Goal: Task Accomplishment & Management: Complete application form

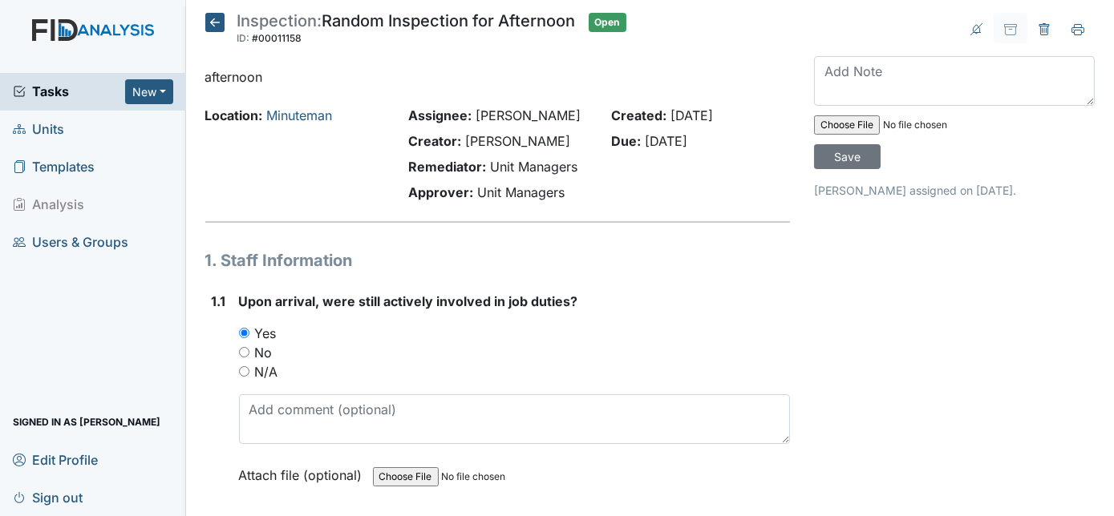
scroll to position [7405, 0]
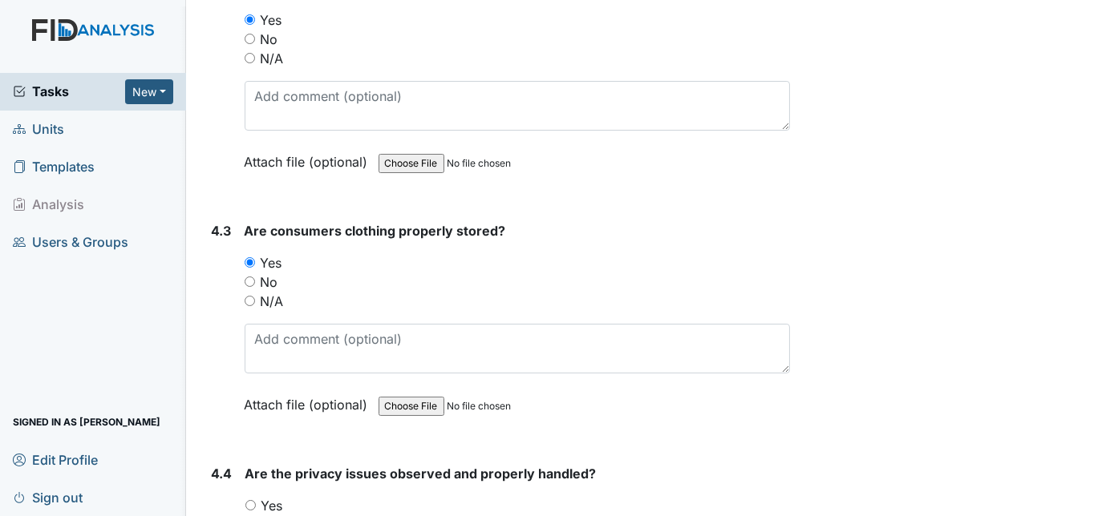
click at [604, 221] on strong "Are consumers clothing properly stored?" at bounding box center [518, 230] width 546 height 19
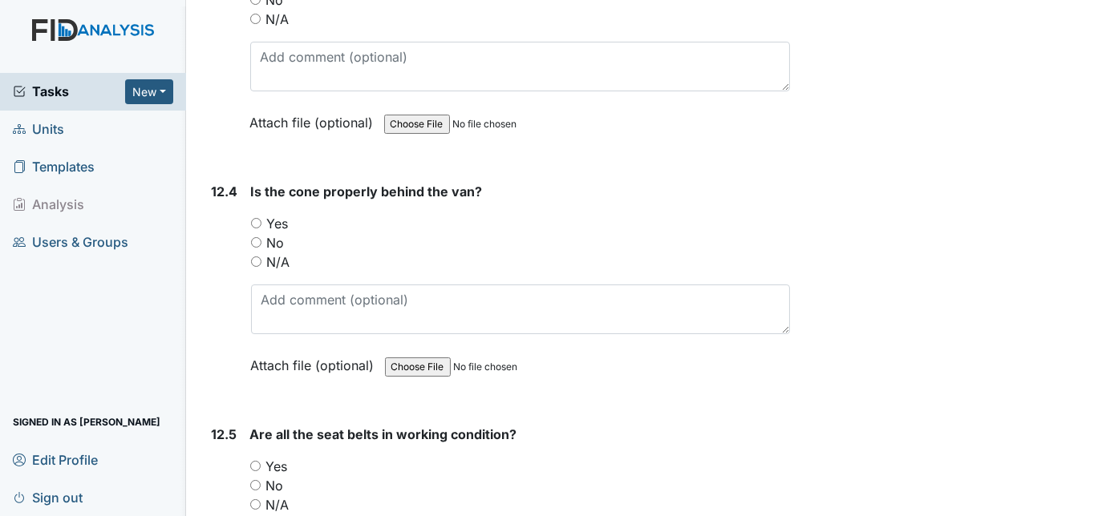
scroll to position [28517, 0]
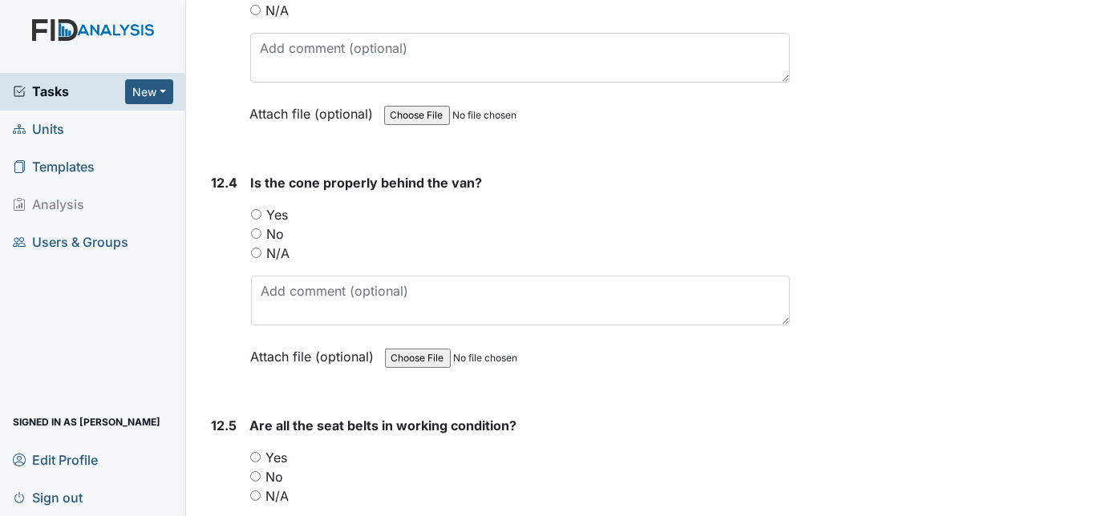
click at [255, 452] on input "Yes" at bounding box center [255, 457] width 10 height 10
radio input "true"
click at [183, 325] on div "Tasks New Form Inspection Document Bundle Units Templates Analysis Users & Grou…" at bounding box center [93, 294] width 186 height 443
click at [213, 416] on div "12.5" at bounding box center [225, 524] width 26 height 217
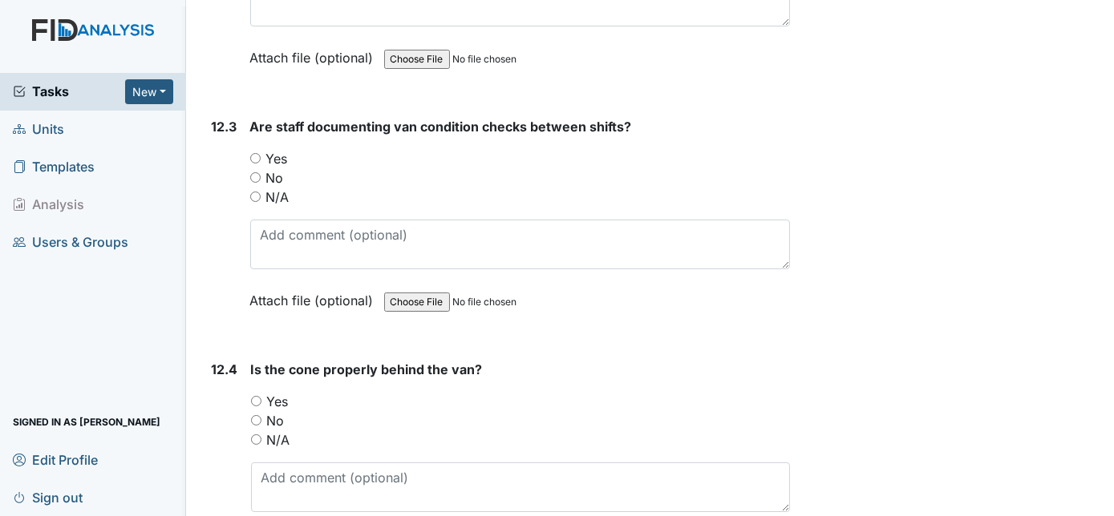
scroll to position [28197, 0]
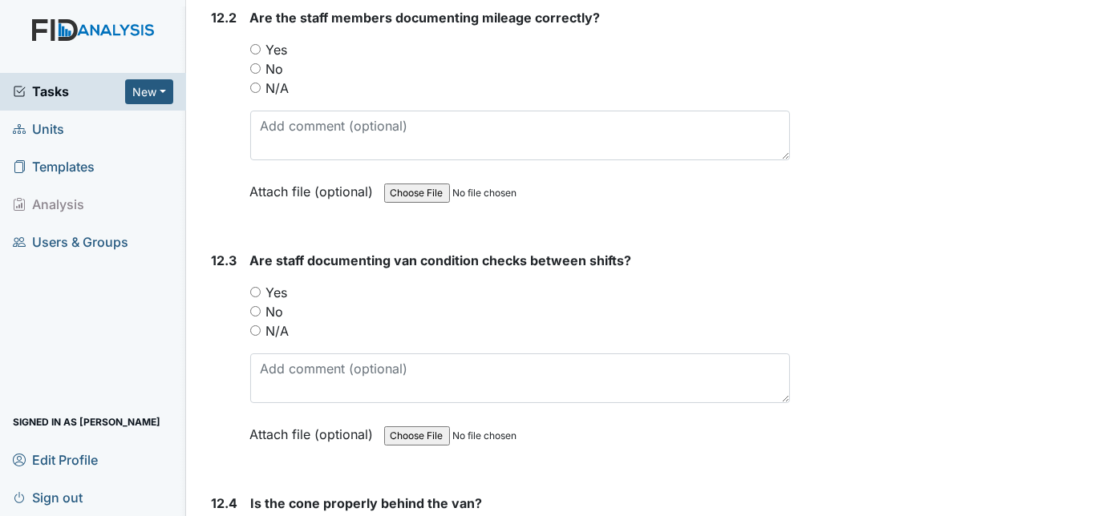
radio input "true"
click at [255, 287] on input "Yes" at bounding box center [255, 292] width 10 height 10
radio input "true"
click at [227, 251] on div "12.3" at bounding box center [225, 359] width 26 height 217
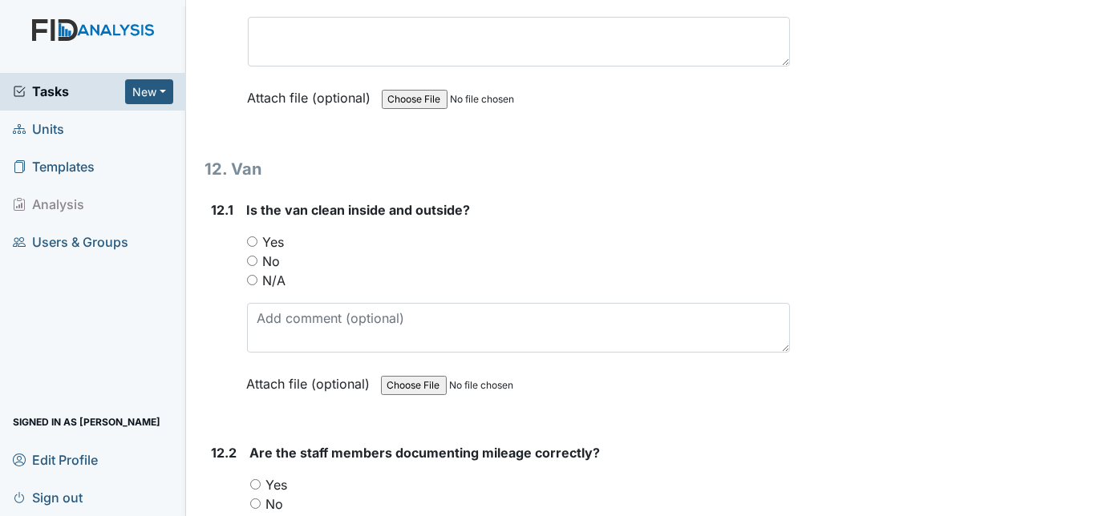
scroll to position [27759, 0]
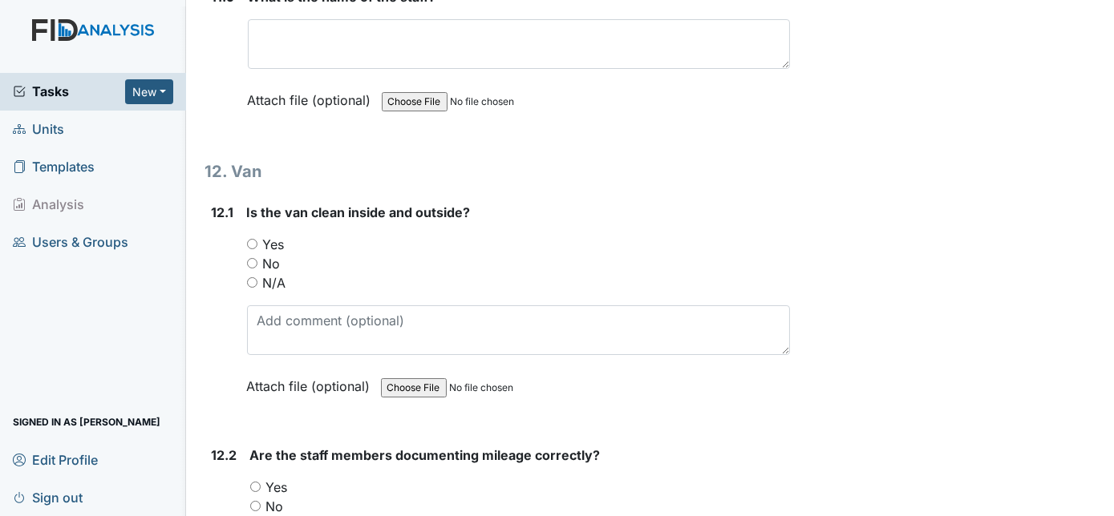
click at [254, 482] on input "Yes" at bounding box center [255, 487] width 10 height 10
radio input "true"
click at [209, 203] on div "12.1 Is the van clean inside and outside? You must select one of the below opti…" at bounding box center [497, 311] width 585 height 217
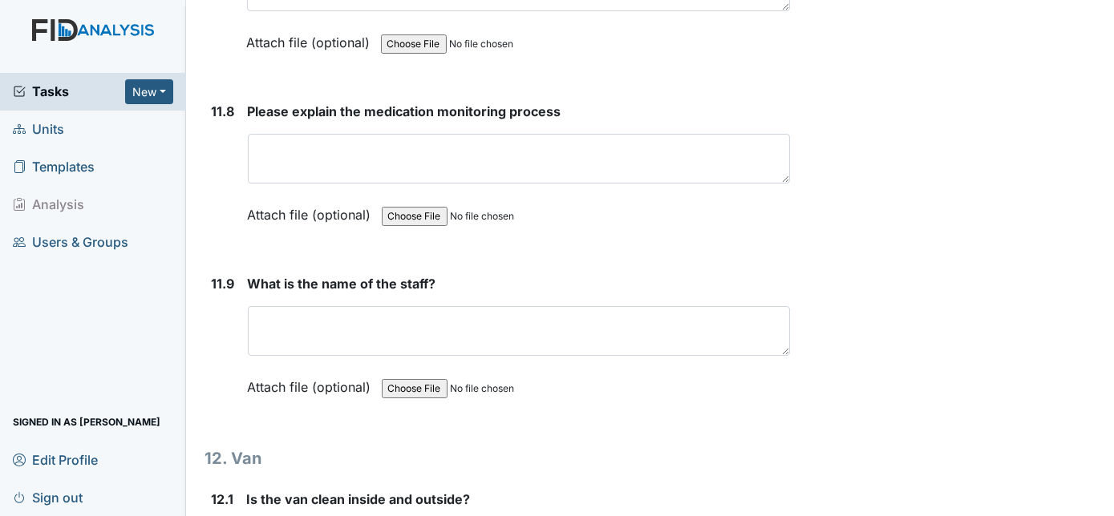
scroll to position [27438, 0]
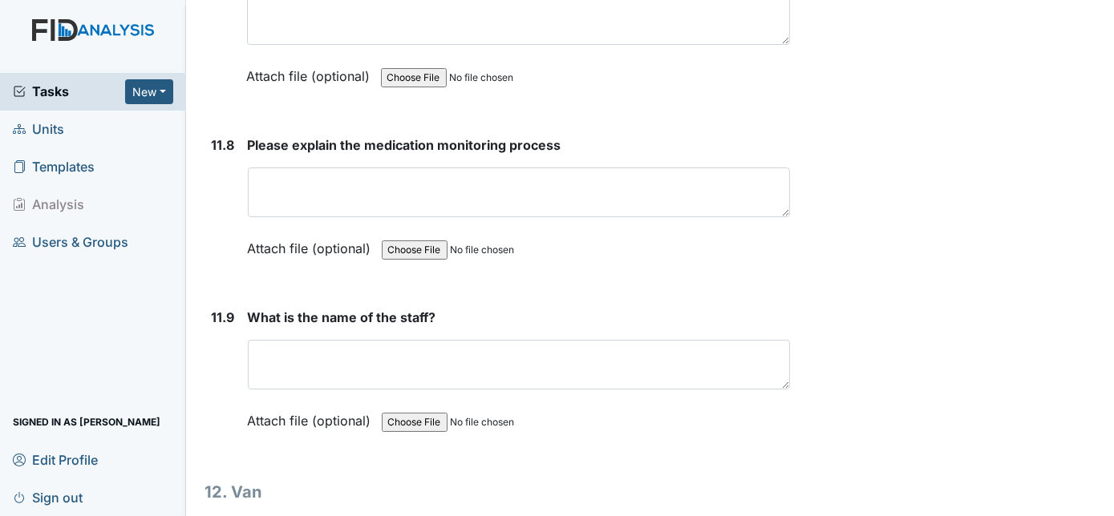
radio input "true"
click at [227, 308] on div "11.9" at bounding box center [223, 381] width 23 height 147
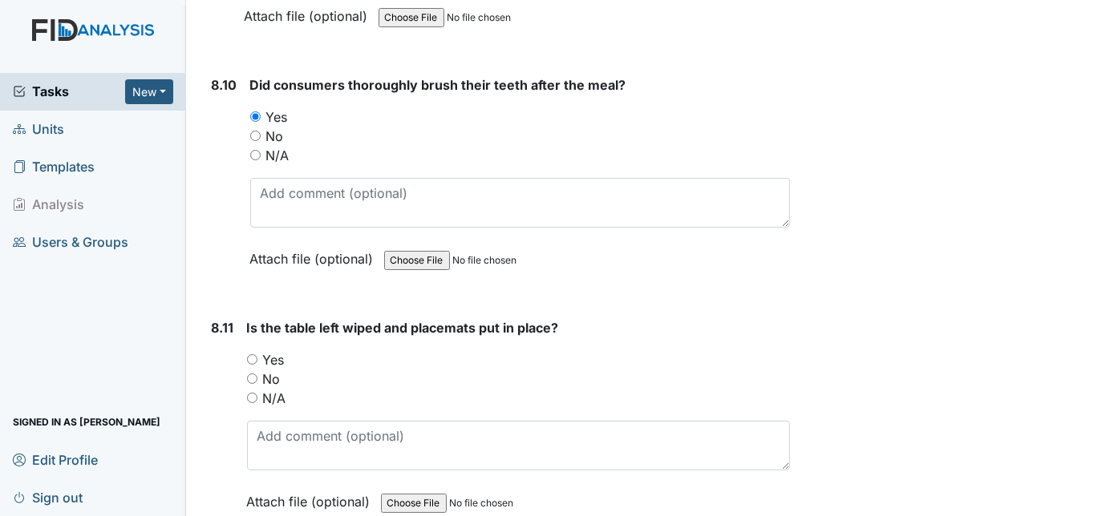
scroll to position [14464, 0]
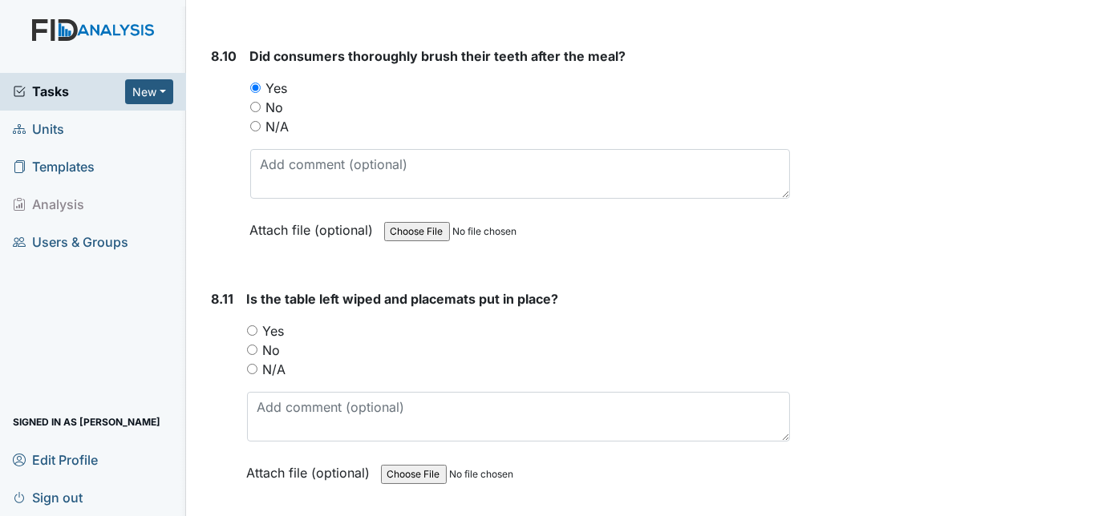
click at [244, 289] on div "8.11 Is the table left wiped and placemats put in place? You must select one of…" at bounding box center [497, 397] width 585 height 217
click at [249, 326] on input "Yes" at bounding box center [252, 331] width 10 height 10
radio input "true"
click at [213, 300] on div "8.11" at bounding box center [223, 397] width 22 height 217
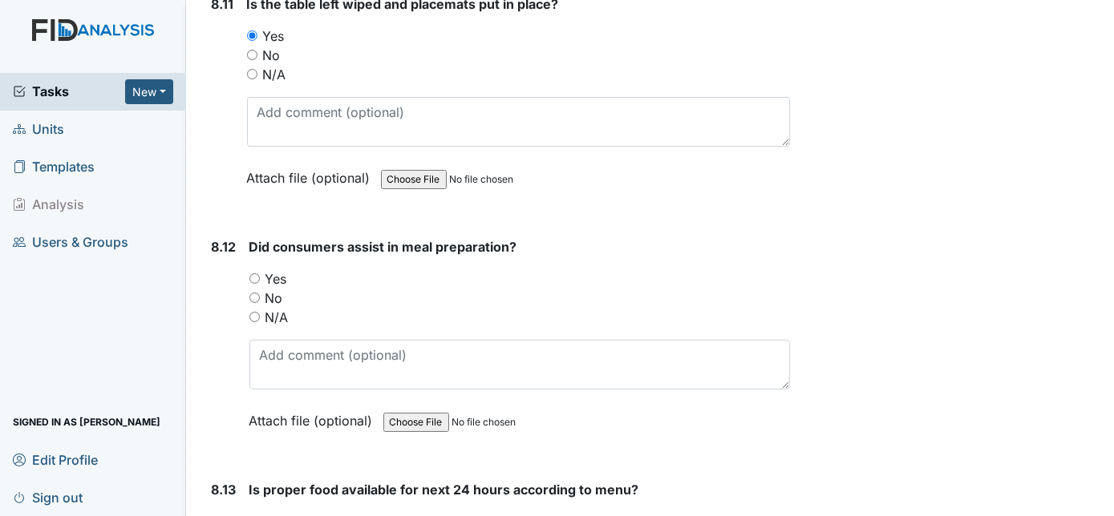
scroll to position [14814, 0]
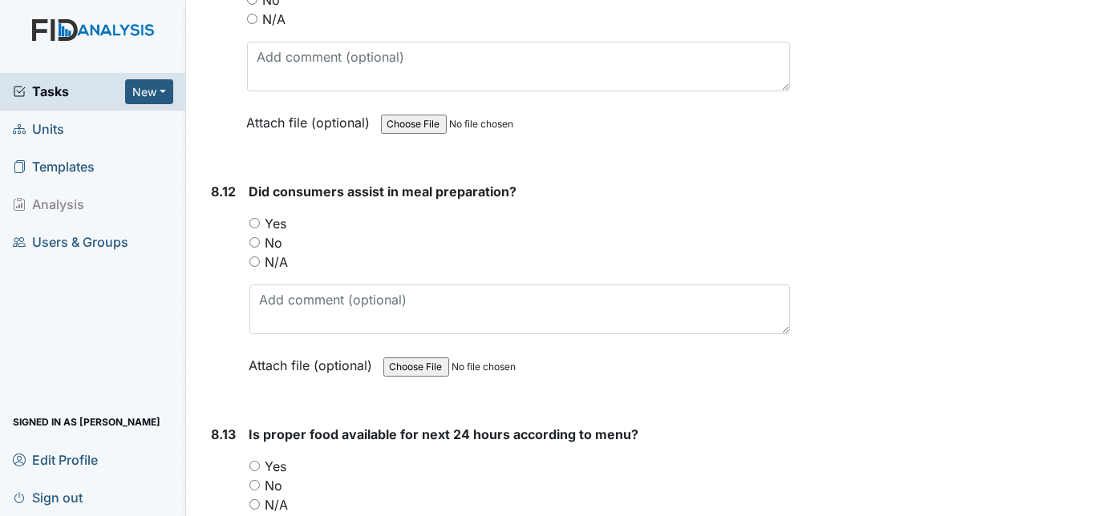
click at [254, 218] on input "Yes" at bounding box center [254, 223] width 10 height 10
radio input "true"
click at [252, 461] on input "Yes" at bounding box center [254, 466] width 10 height 10
radio input "true"
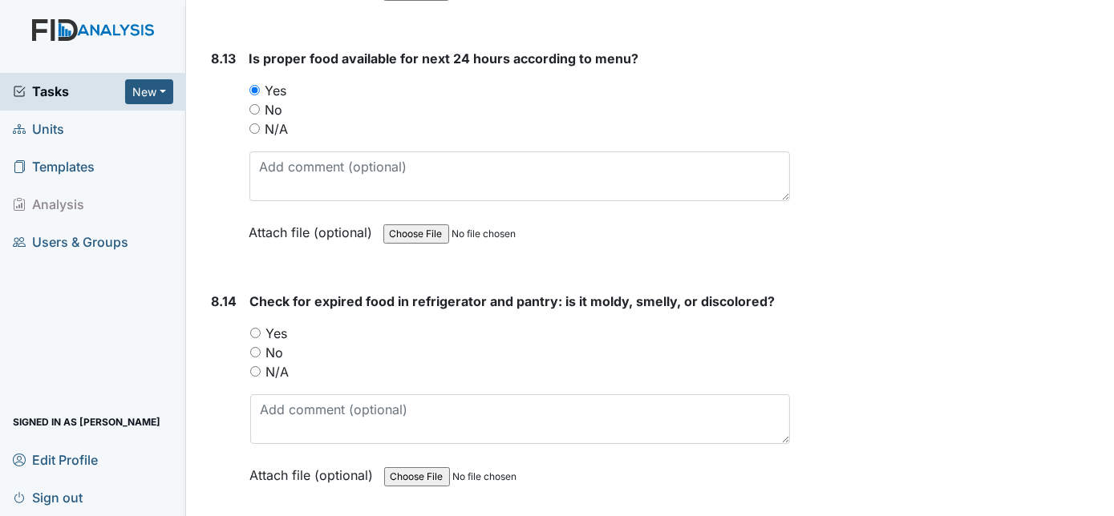
scroll to position [15222, 0]
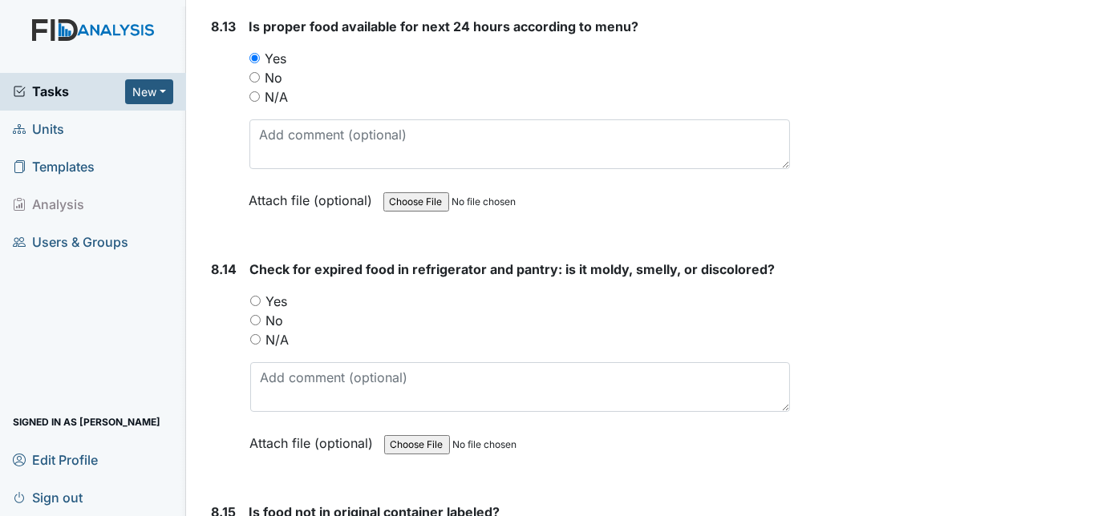
click at [257, 315] on input "No" at bounding box center [255, 320] width 10 height 10
radio input "true"
click at [220, 264] on div "8.14" at bounding box center [225, 368] width 26 height 217
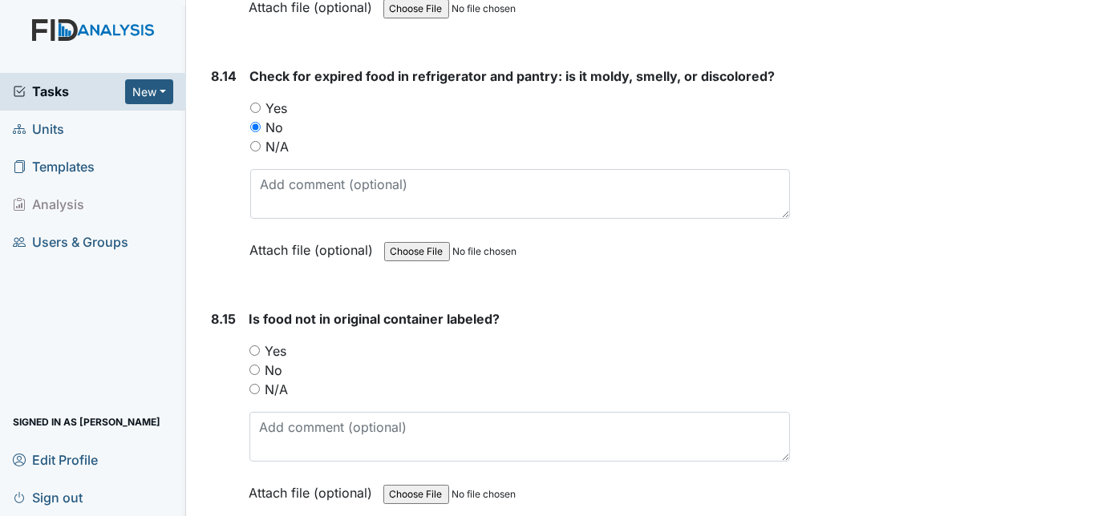
scroll to position [15543, 0]
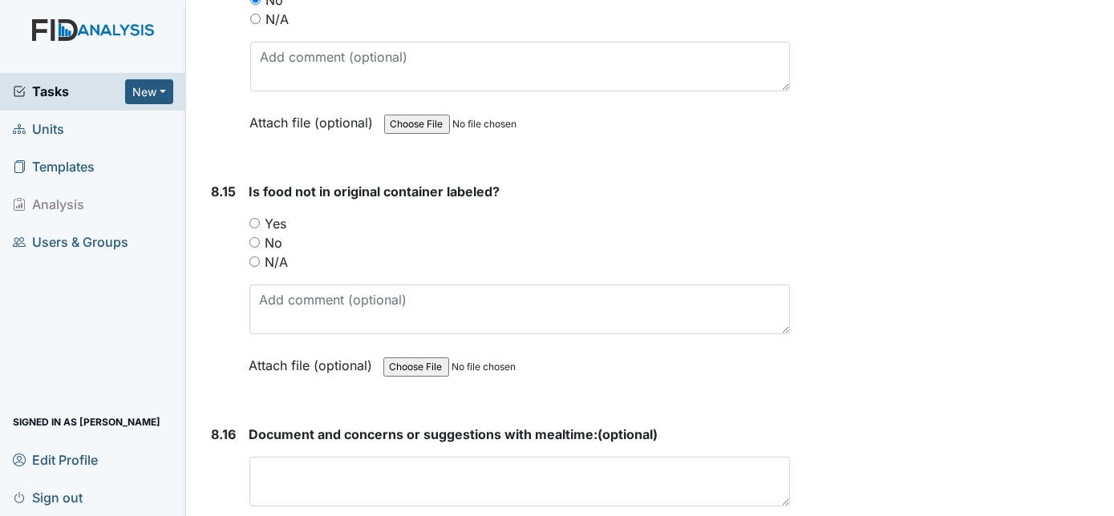
click at [252, 218] on input "Yes" at bounding box center [254, 223] width 10 height 10
radio input "true"
click at [212, 196] on div "8.15" at bounding box center [224, 290] width 25 height 217
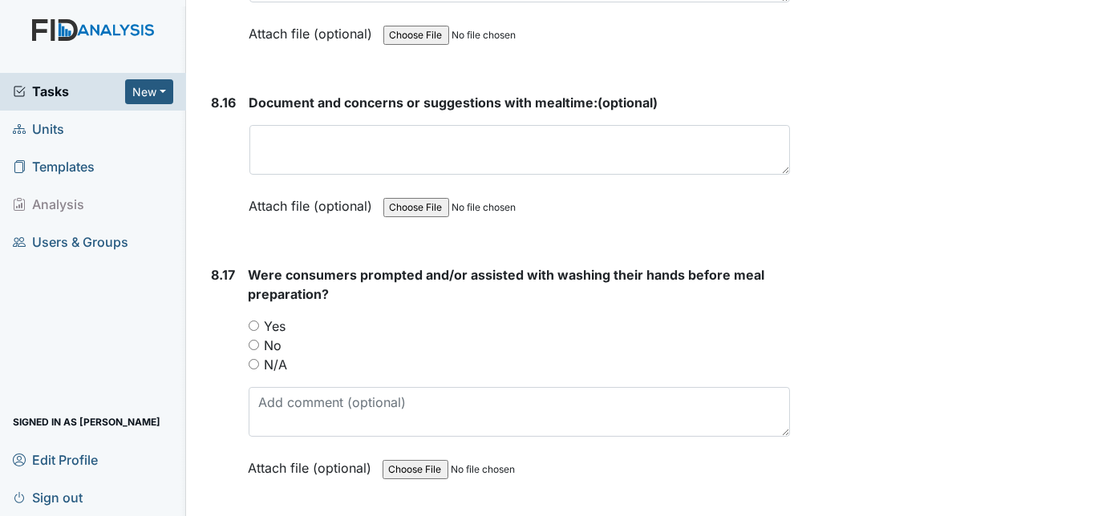
scroll to position [15893, 0]
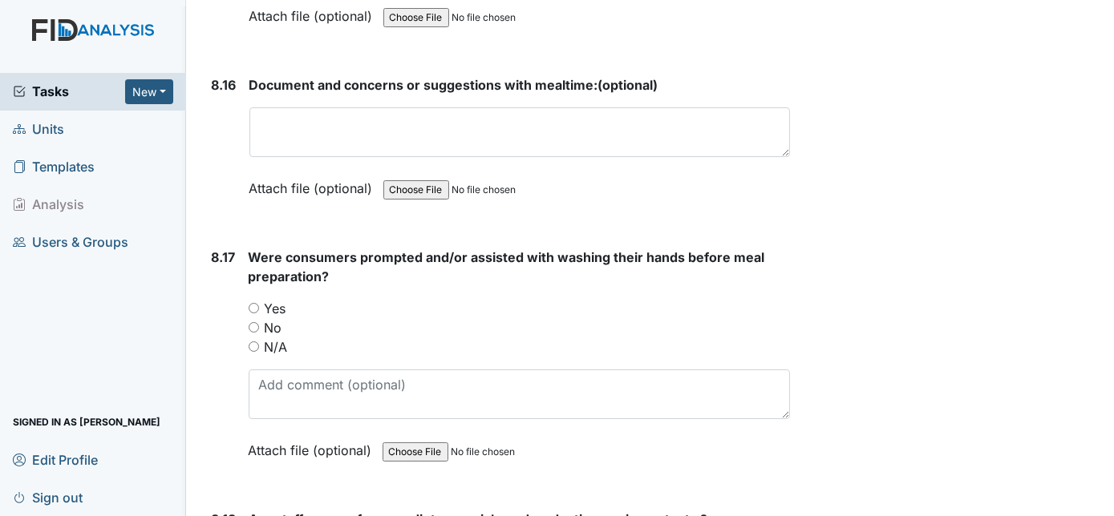
click at [253, 303] on input "Yes" at bounding box center [254, 308] width 10 height 10
radio input "true"
click at [231, 267] on div "8.17" at bounding box center [224, 366] width 24 height 237
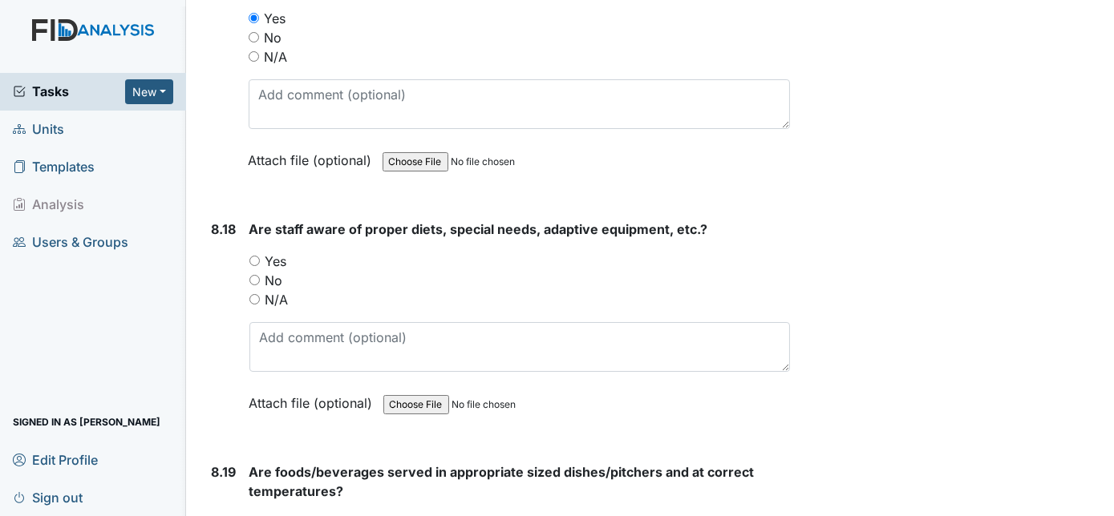
scroll to position [16213, 0]
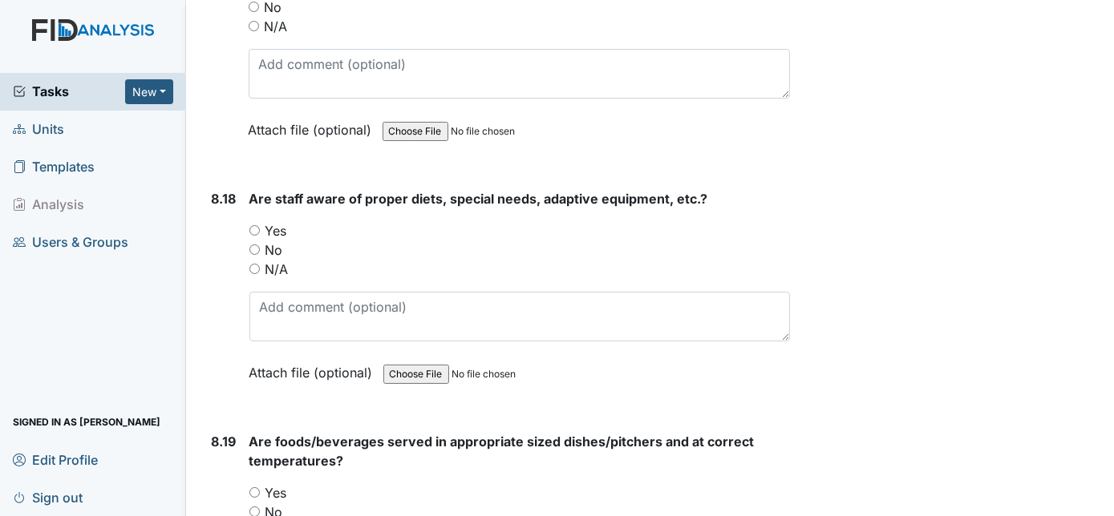
click at [44, 128] on span "Units" at bounding box center [38, 129] width 51 height 25
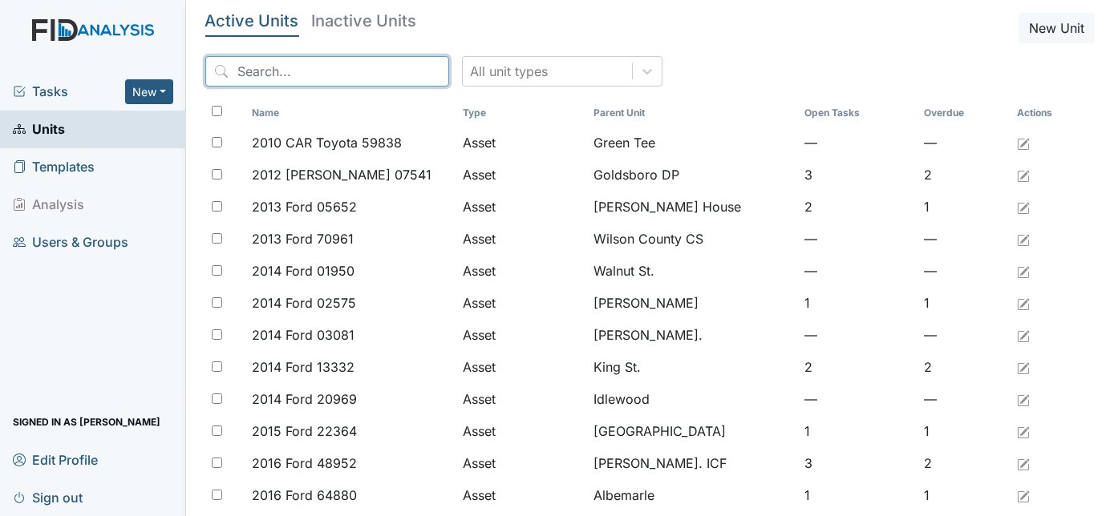
click at [283, 65] on input "search" at bounding box center [327, 71] width 244 height 30
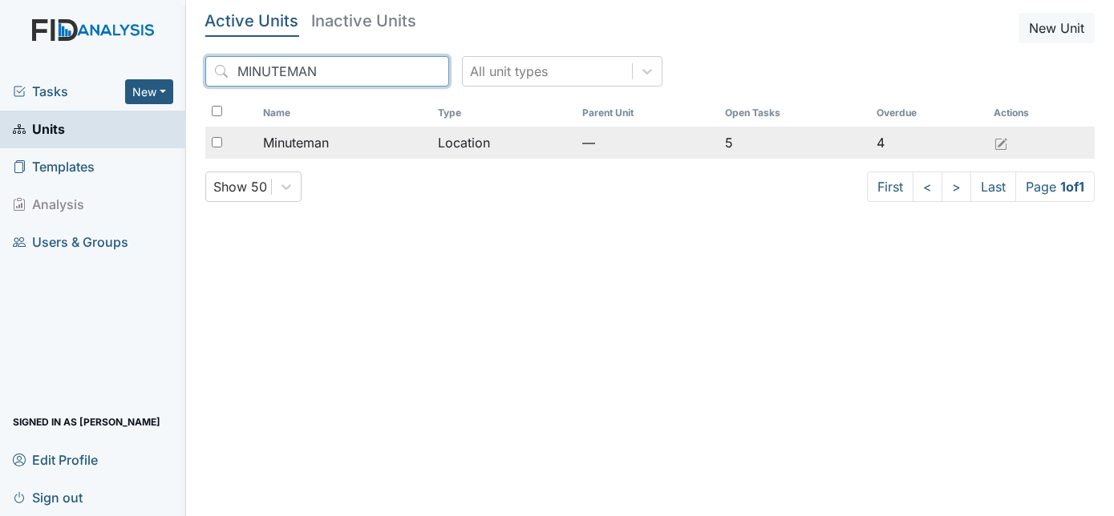
type input "MINUTEMAN"
click at [215, 145] on input "checkbox" at bounding box center [217, 142] width 10 height 10
checkbox input "true"
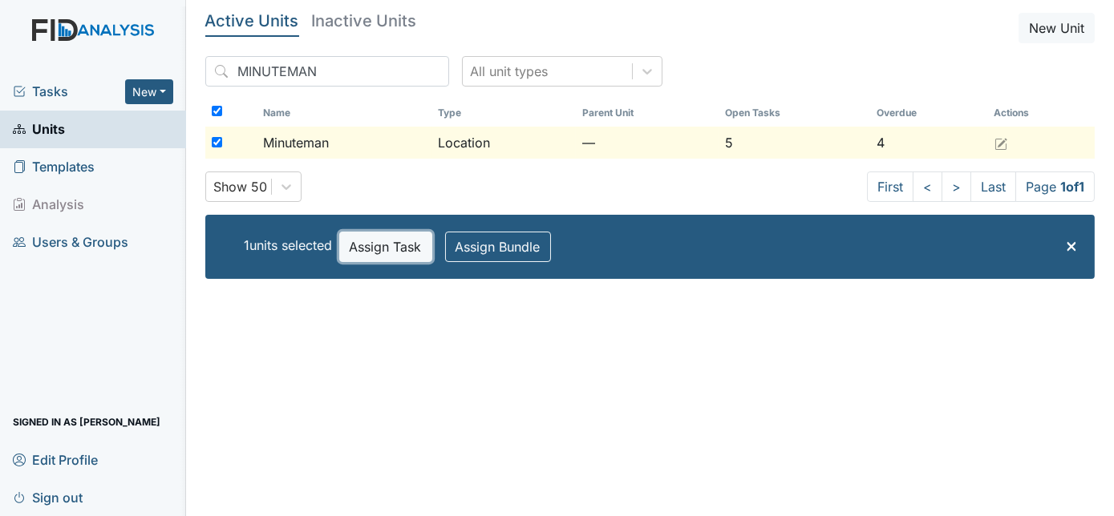
click at [382, 254] on button "Assign Task" at bounding box center [385, 247] width 93 height 30
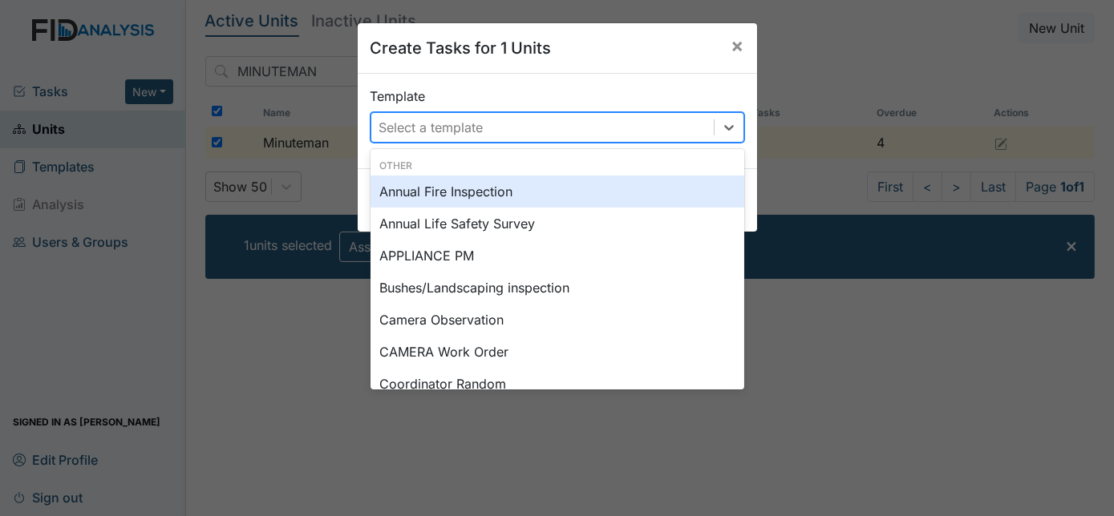
click at [427, 128] on div "Select a template" at bounding box center [431, 127] width 104 height 19
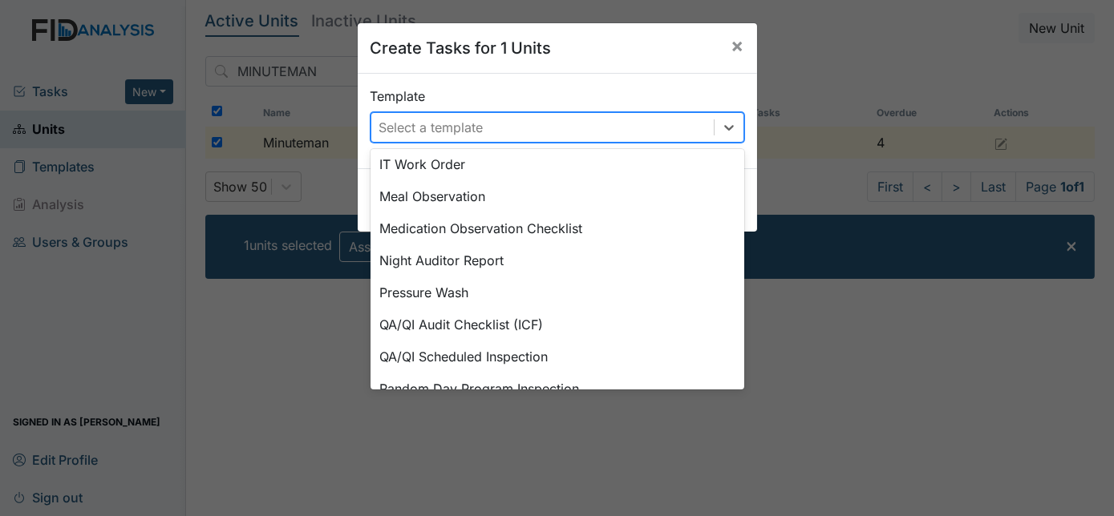
scroll to position [524, 0]
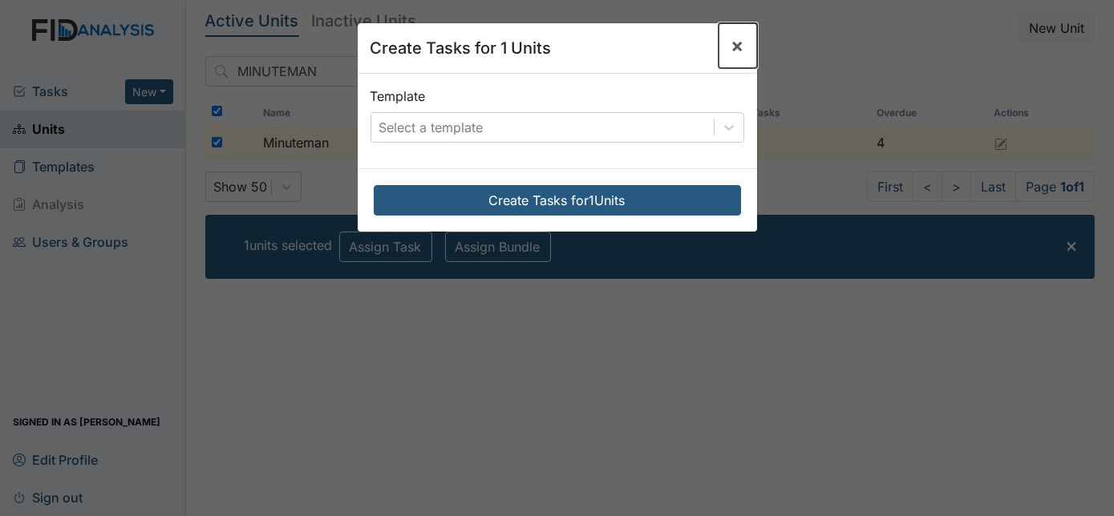
click at [733, 52] on span "×" at bounding box center [737, 45] width 13 height 23
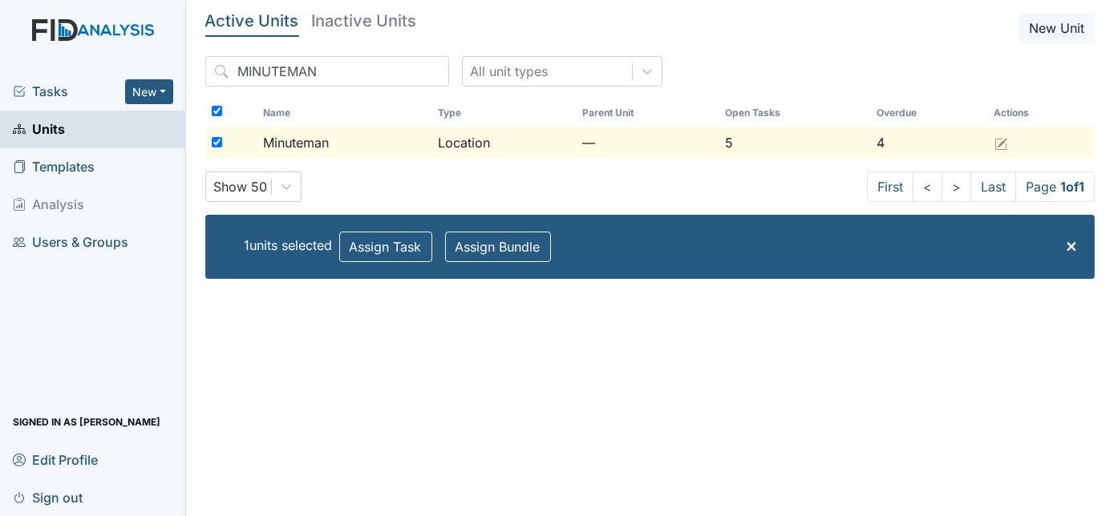
click at [217, 139] on input "checkbox" at bounding box center [217, 142] width 10 height 10
checkbox input "false"
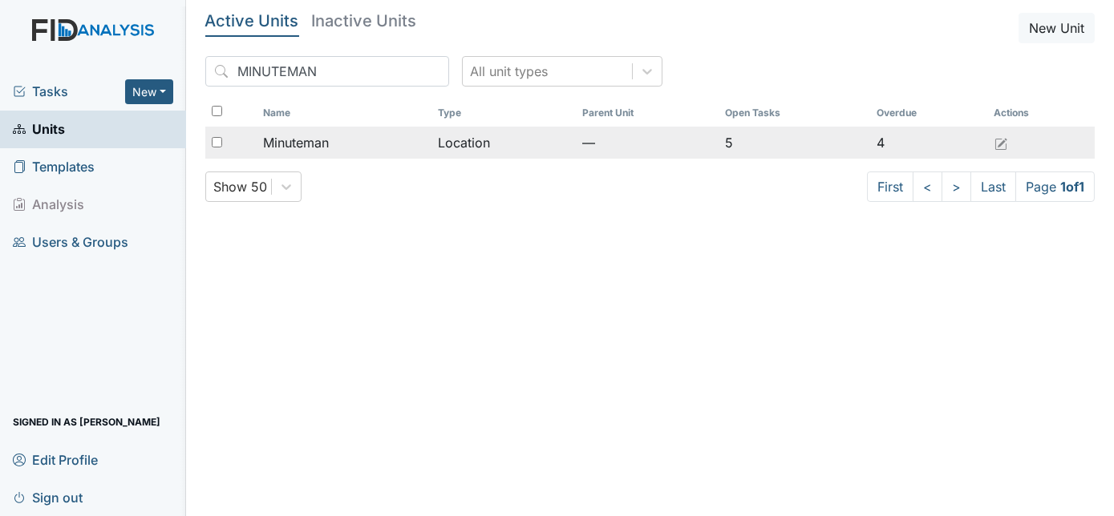
click at [281, 135] on span "Minuteman" at bounding box center [296, 142] width 66 height 19
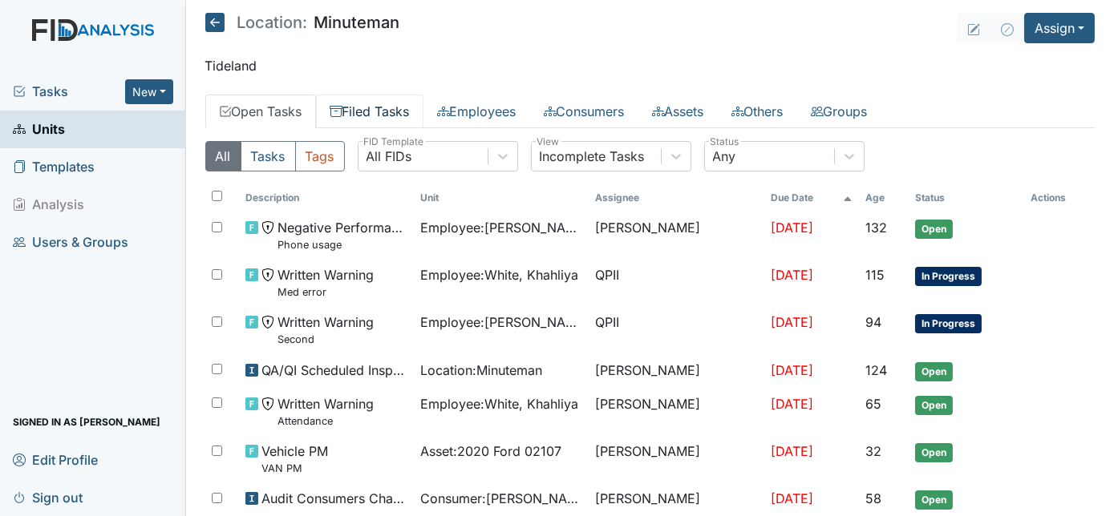
click at [363, 104] on link "Filed Tasks" at bounding box center [369, 112] width 107 height 34
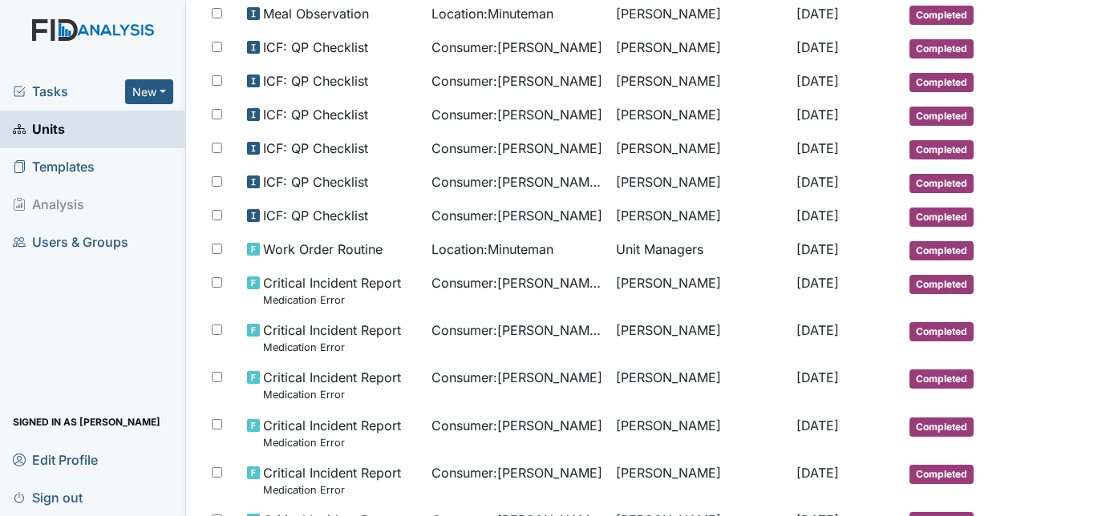
scroll to position [253, 0]
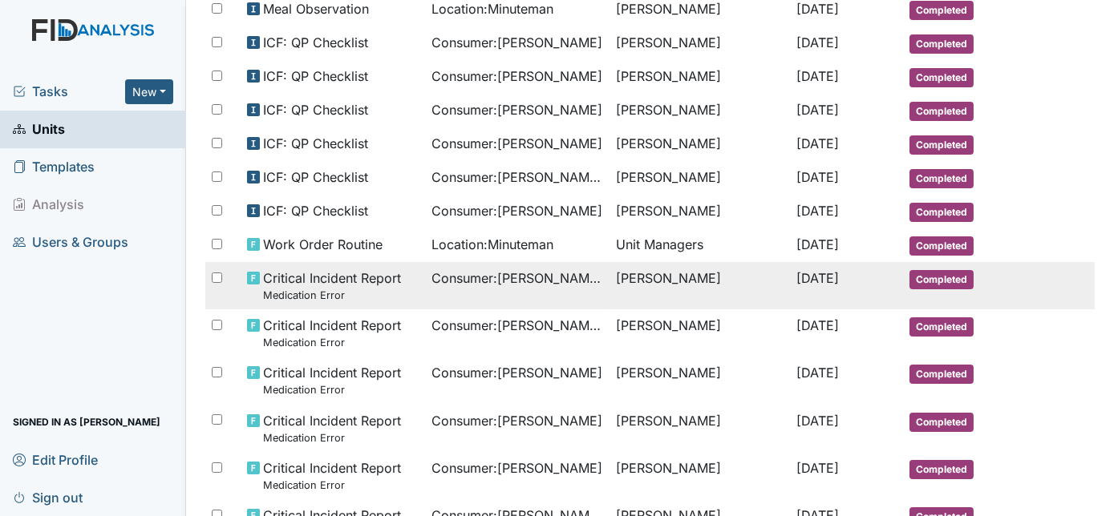
click at [359, 288] on small "Medication Error" at bounding box center [332, 295] width 138 height 15
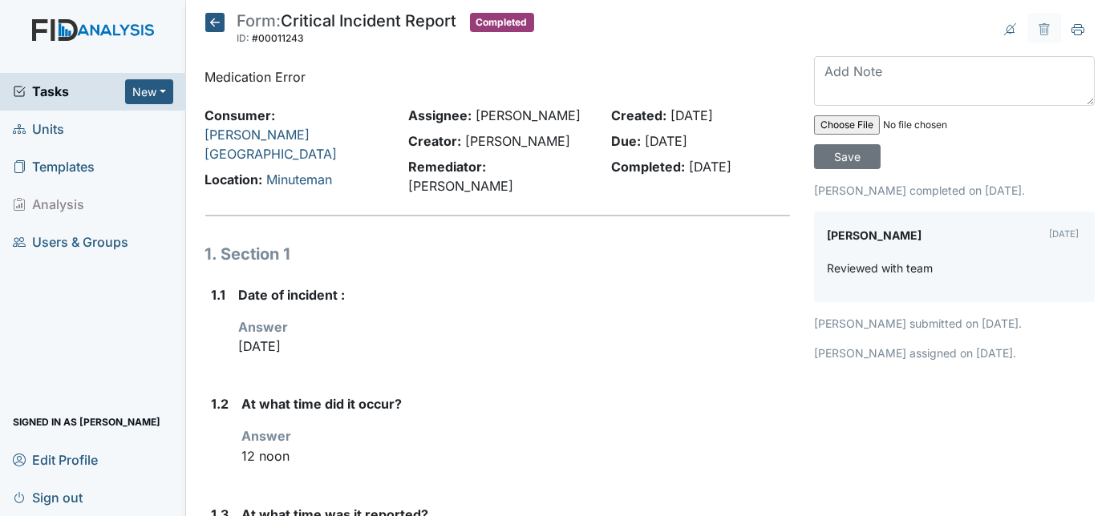
click at [395, 242] on h1 "1. Section 1" at bounding box center [497, 254] width 585 height 24
click at [213, 26] on icon at bounding box center [214, 22] width 19 height 19
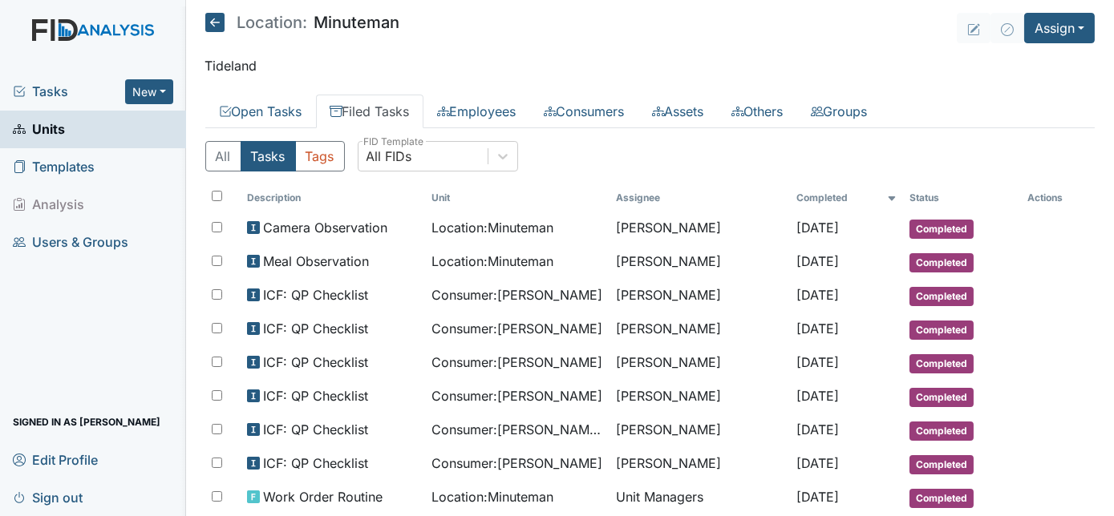
drag, startPoint x: 243, startPoint y: 107, endPoint x: 208, endPoint y: 56, distance: 61.6
click at [208, 56] on p "Tideland" at bounding box center [650, 65] width 890 height 19
click at [59, 88] on span "Tasks" at bounding box center [69, 91] width 112 height 19
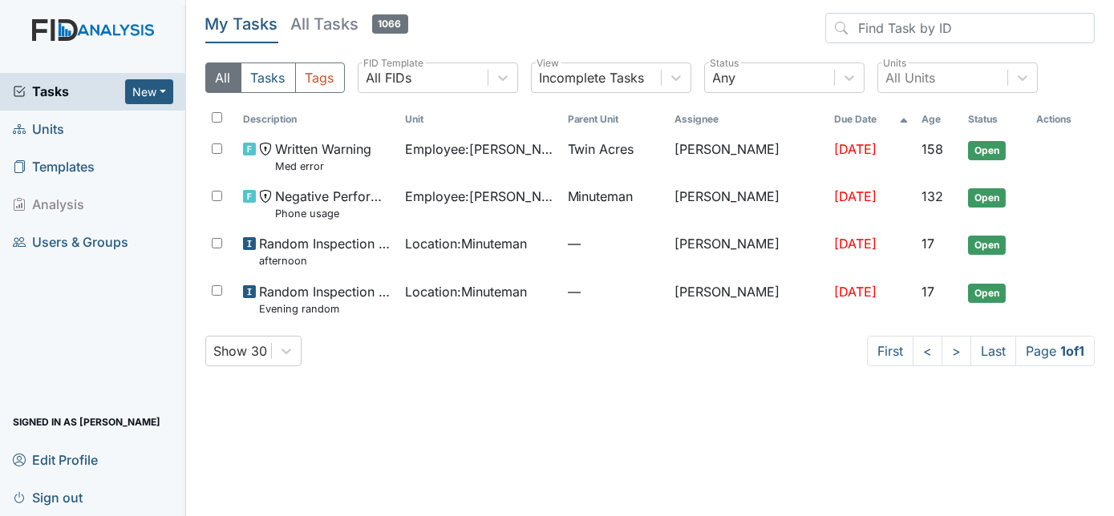
click at [34, 127] on span "Units" at bounding box center [38, 129] width 51 height 25
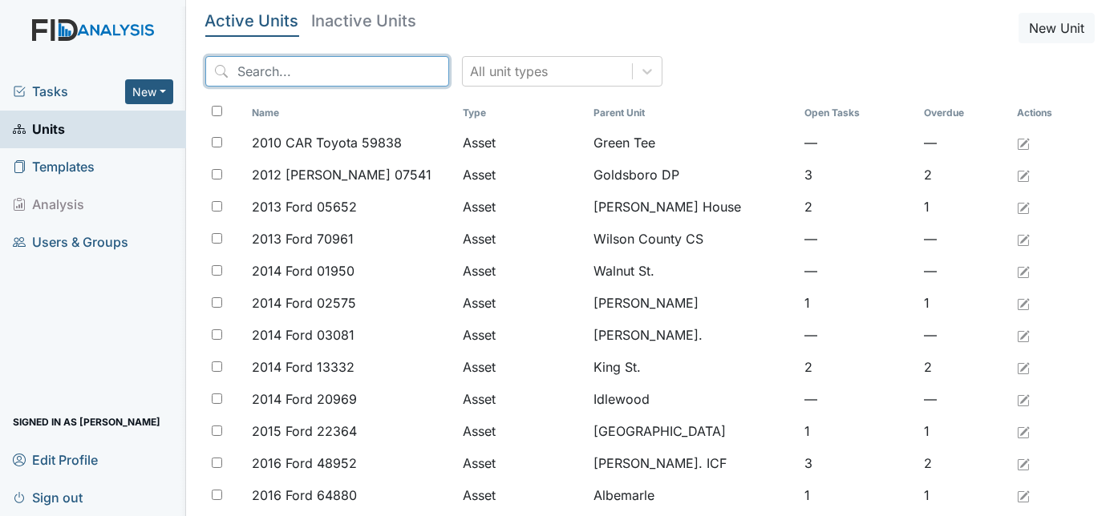
click at [256, 78] on input "search" at bounding box center [327, 71] width 244 height 30
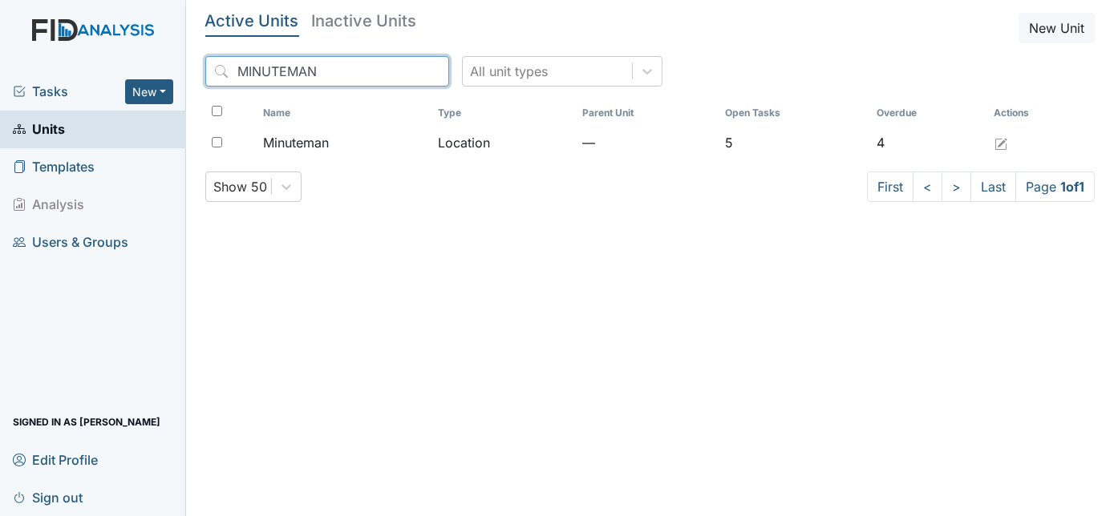
type input "MINUTEMAN"
click at [601, 203] on div "Active Units Inactive Units New Unit MINUTEMAN All unit types Name Type Parent …" at bounding box center [650, 114] width 890 height 202
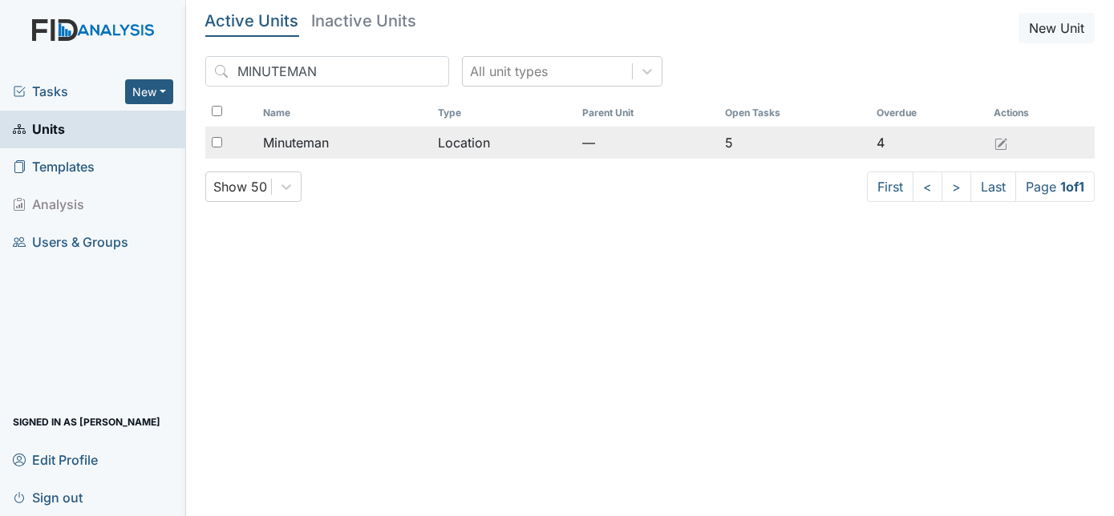
click at [325, 143] on span "Minuteman" at bounding box center [296, 142] width 66 height 19
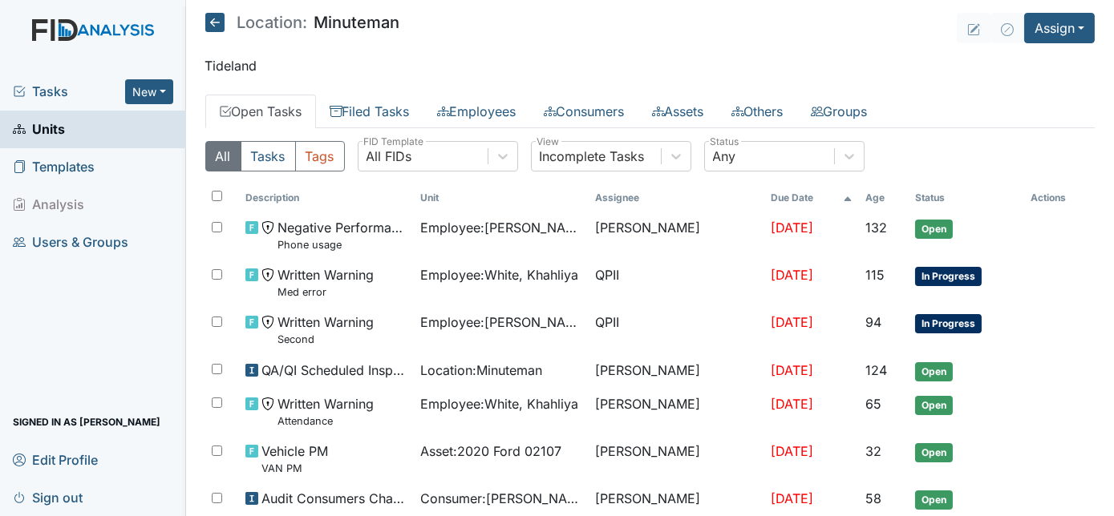
click at [215, 30] on icon at bounding box center [214, 22] width 19 height 19
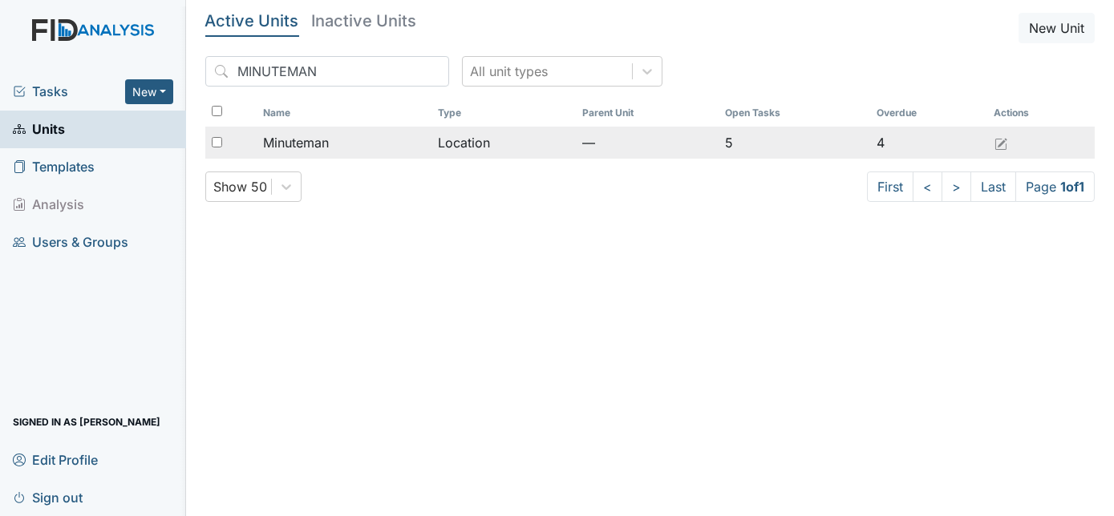
click at [220, 142] on input "checkbox" at bounding box center [217, 142] width 10 height 10
checkbox input "true"
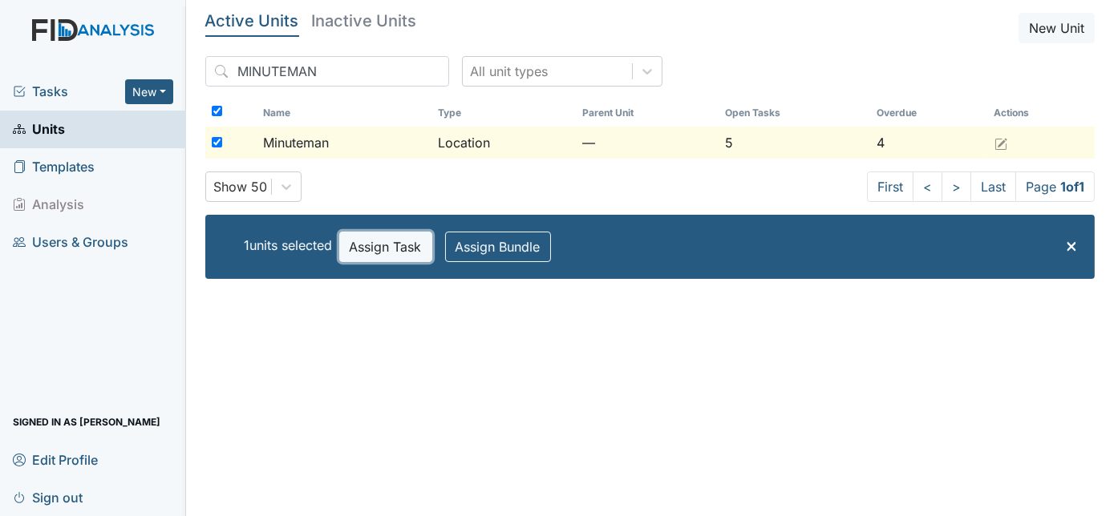
click at [410, 241] on button "Assign Task" at bounding box center [385, 247] width 93 height 30
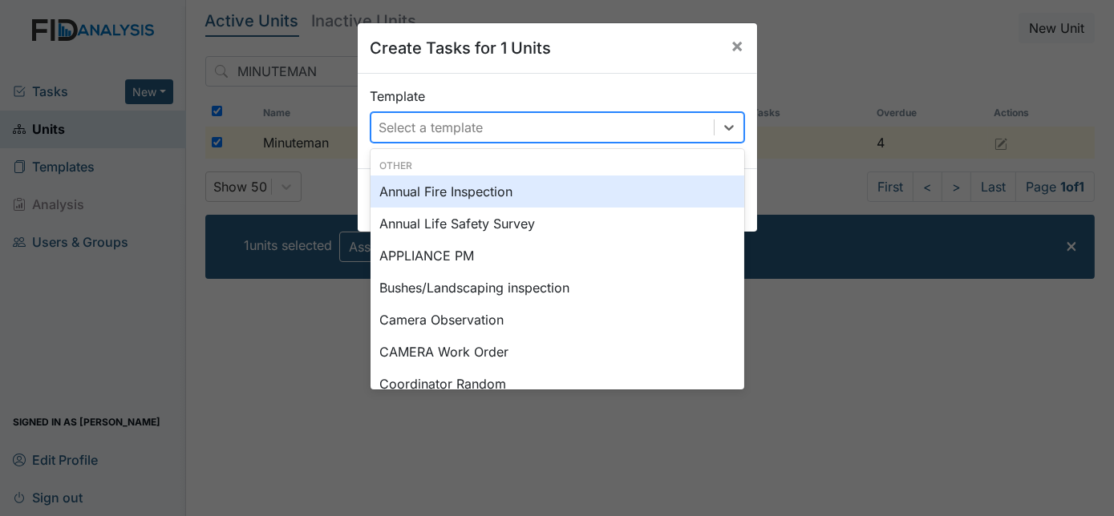
click at [431, 127] on div "Select a template" at bounding box center [431, 127] width 104 height 19
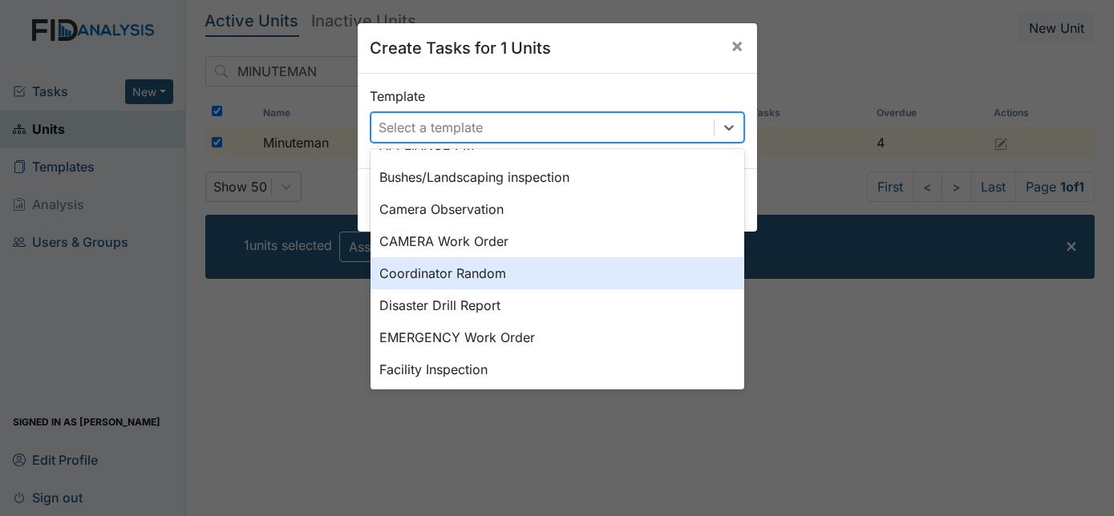
scroll to position [116, 0]
